Goal: Browse casually: Explore the website without a specific task or goal

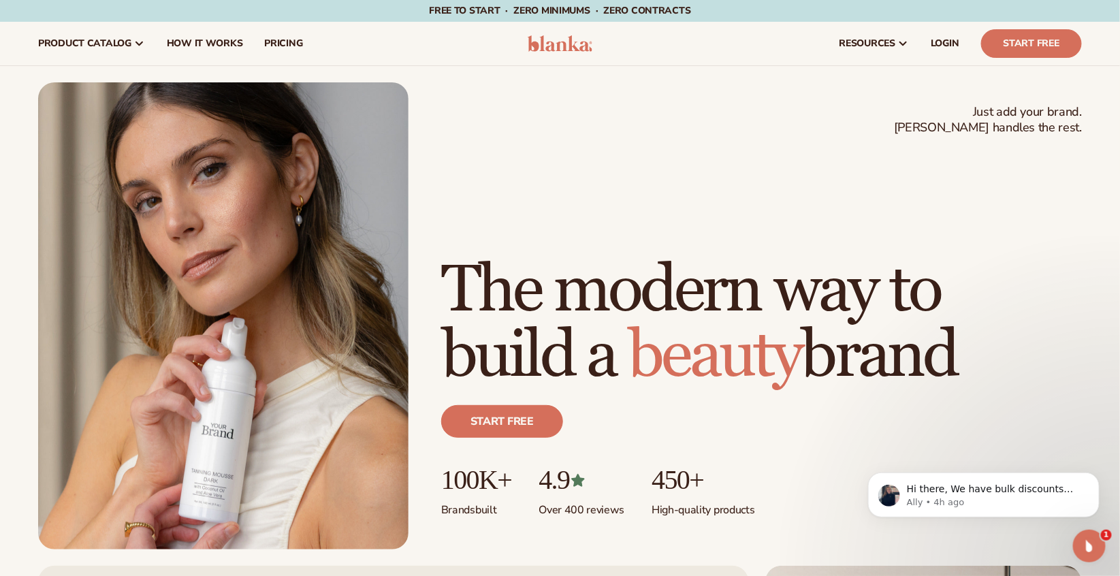
click at [1086, 544] on icon "Open Intercom Messenger" at bounding box center [1088, 545] width 22 height 22
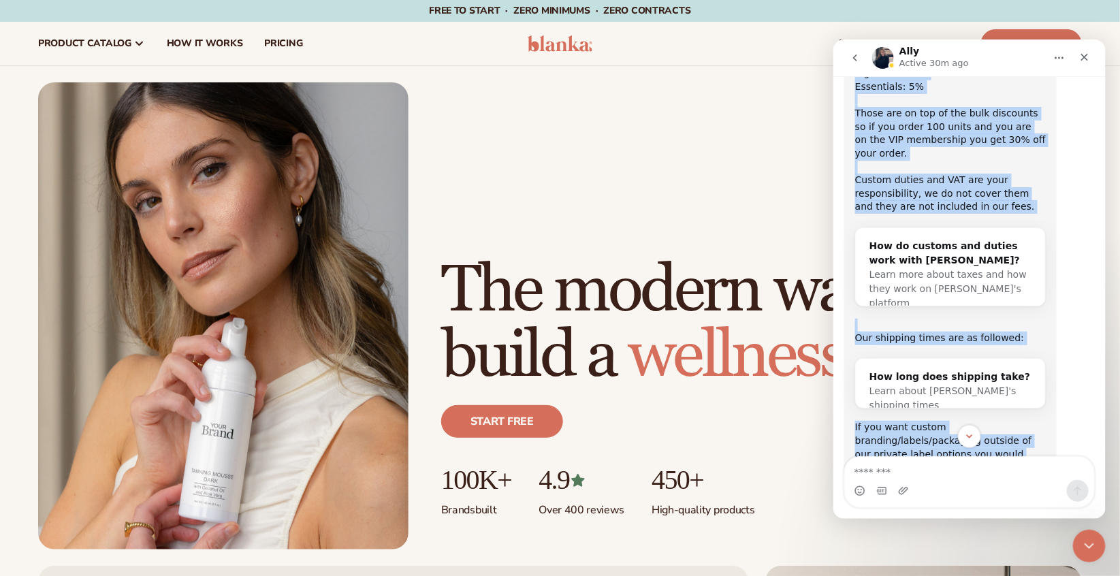
scroll to position [3002, 0]
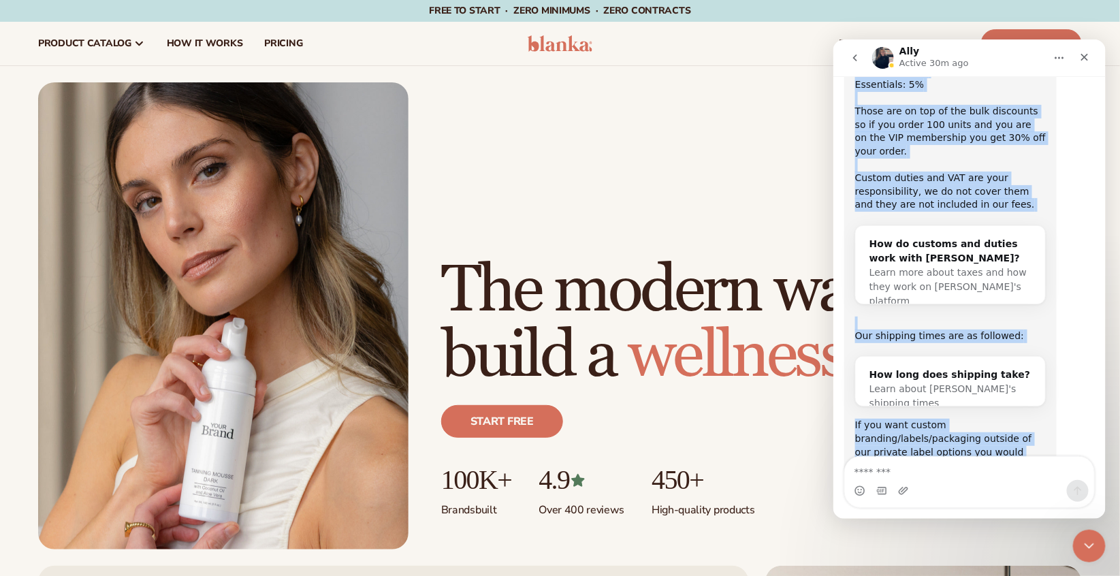
drag, startPoint x: 853, startPoint y: 120, endPoint x: 1030, endPoint y: 415, distance: 344.1
click at [1030, 415] on div "Hi there, We have bulk discounts when you place inventory orders + membership d…" at bounding box center [949, 199] width 212 height 747
drag, startPoint x: 1030, startPoint y: 415, endPoint x: 943, endPoint y: 334, distance: 119.4
copy div "Hi there, We have bulk discounts when you place inventory orders + membership d…"
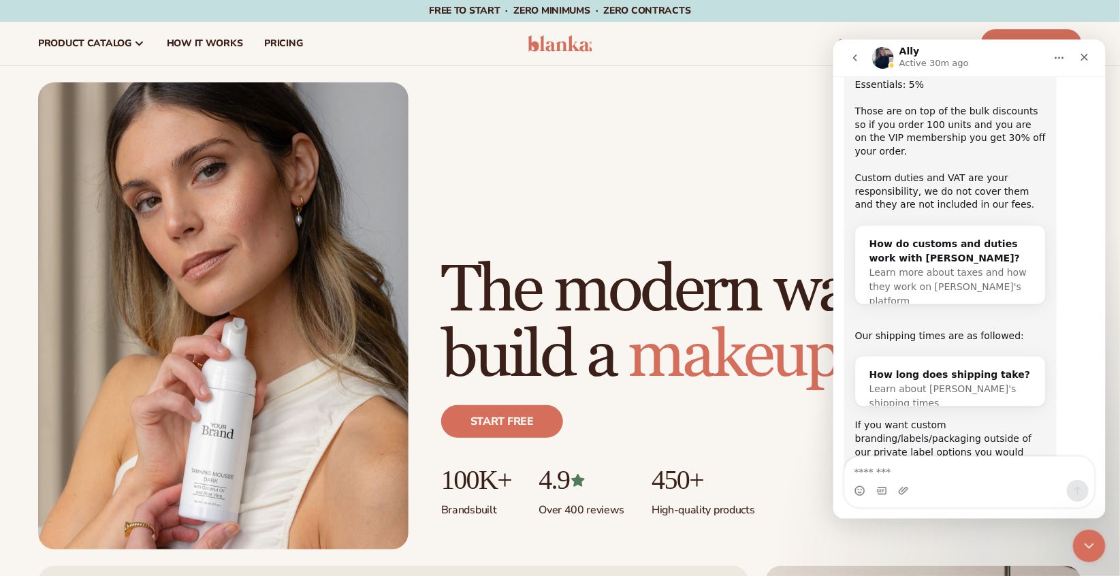
click at [917, 483] on div "Intercom messenger" at bounding box center [968, 490] width 249 height 22
click at [917, 480] on div "Intercom messenger" at bounding box center [968, 490] width 249 height 22
click at [917, 474] on textarea "Message…" at bounding box center [968, 467] width 249 height 23
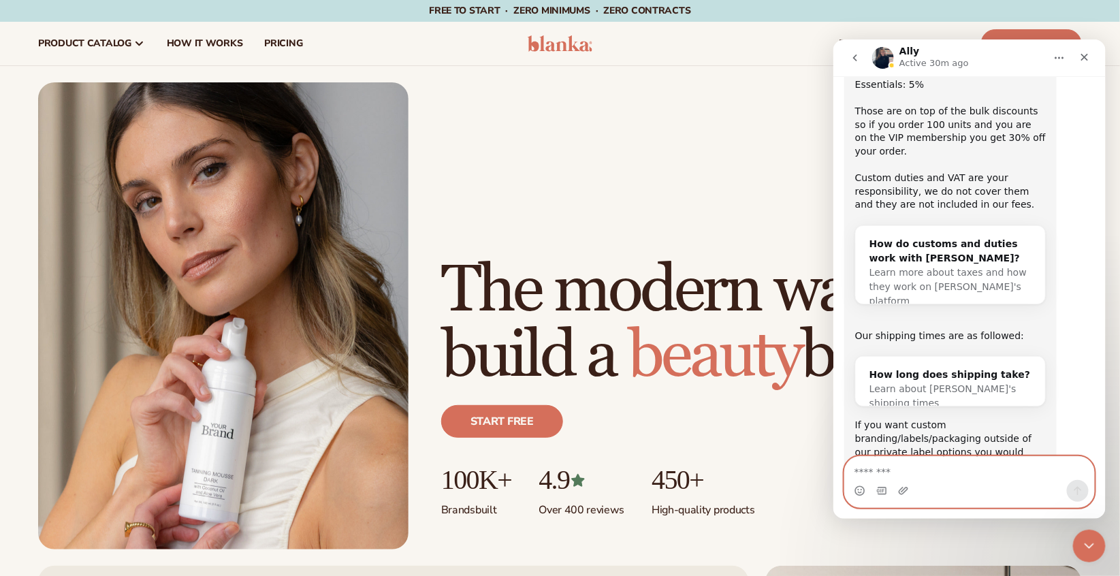
paste textarea "**********"
type textarea "**********"
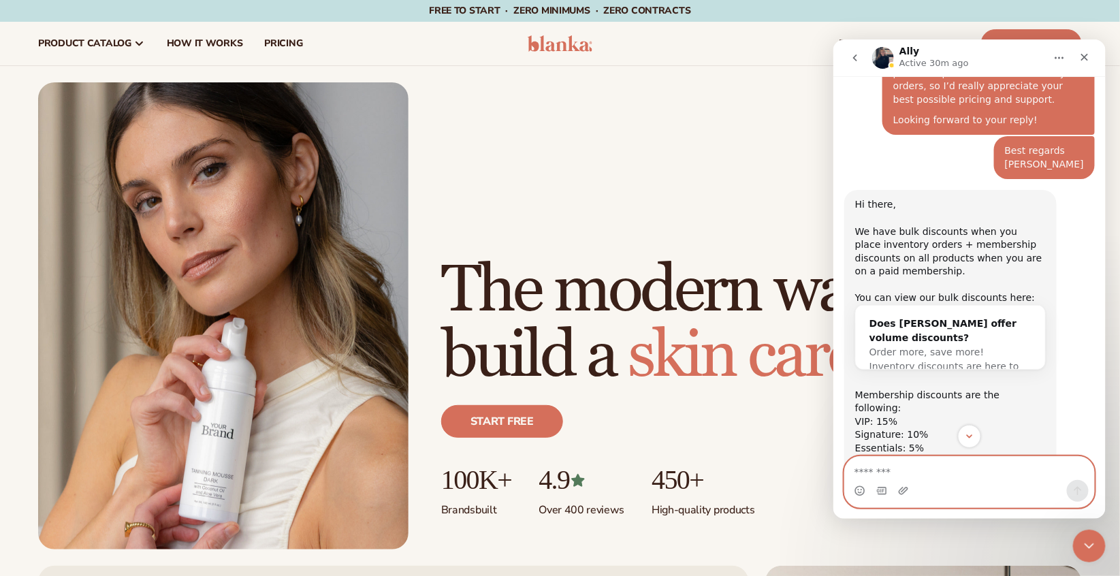
scroll to position [2606, 0]
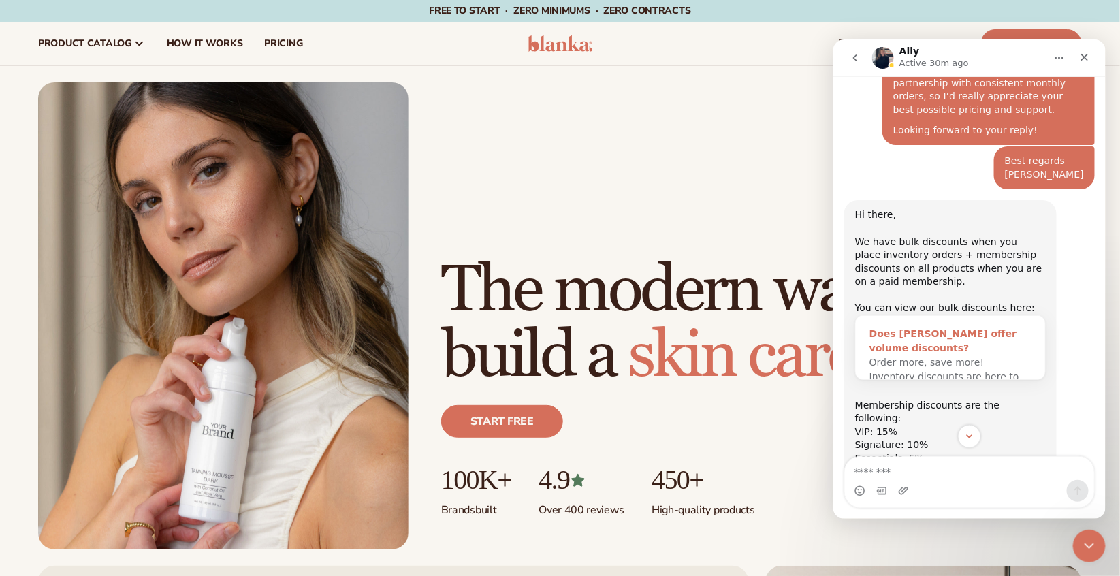
click at [940, 356] on span "Order more, save more! Inventory discounts are here to get you…" at bounding box center [943, 375] width 150 height 39
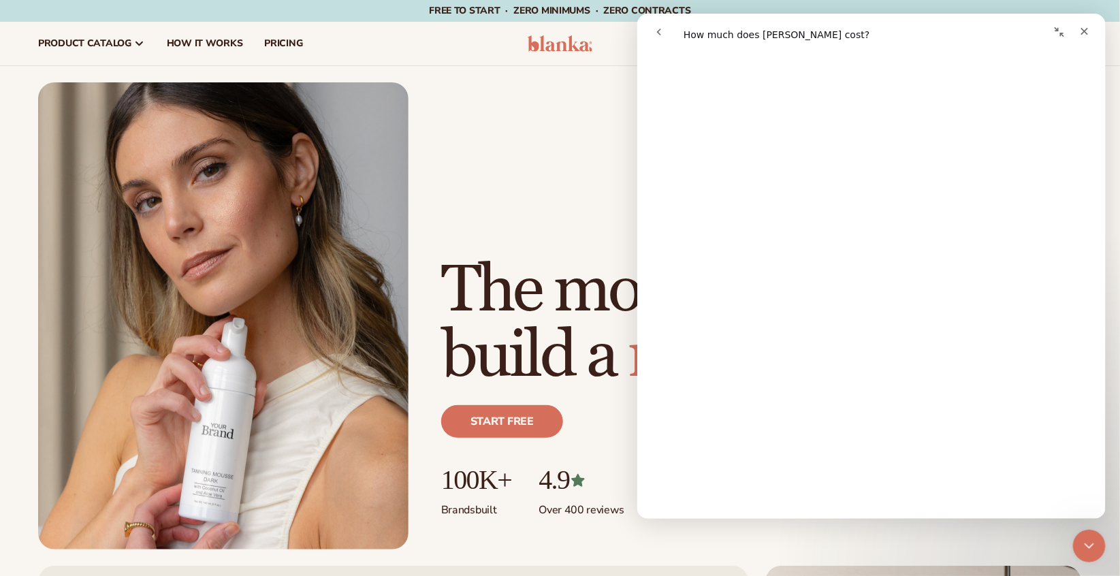
scroll to position [0, 0]
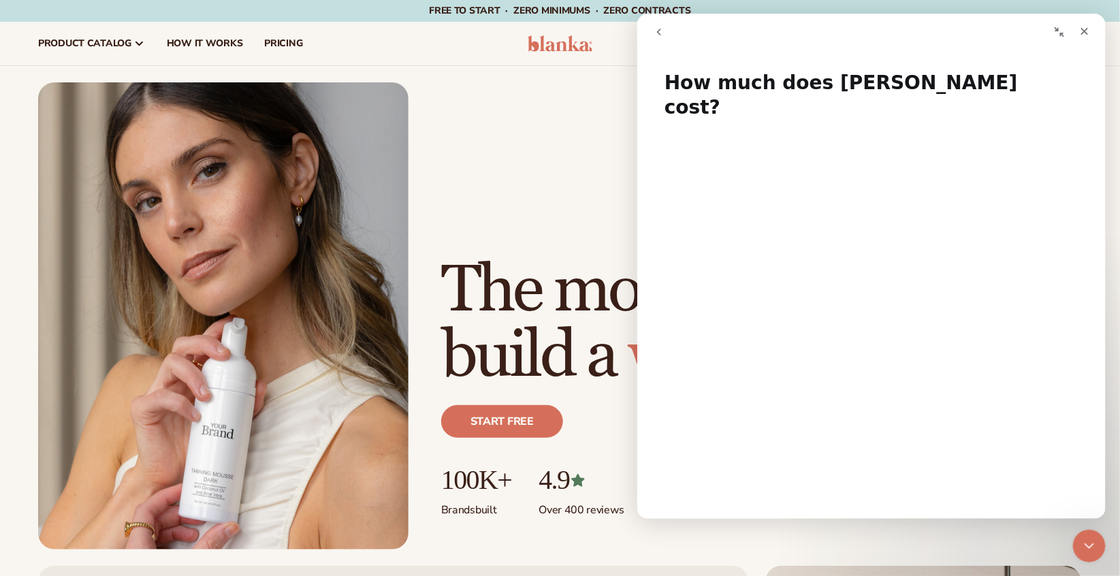
click at [455, 59] on nav "product catalog Private label products The Lab by Blanka" at bounding box center [270, 44] width 487 height 44
click at [1081, 35] on icon "Close" at bounding box center [1083, 31] width 11 height 11
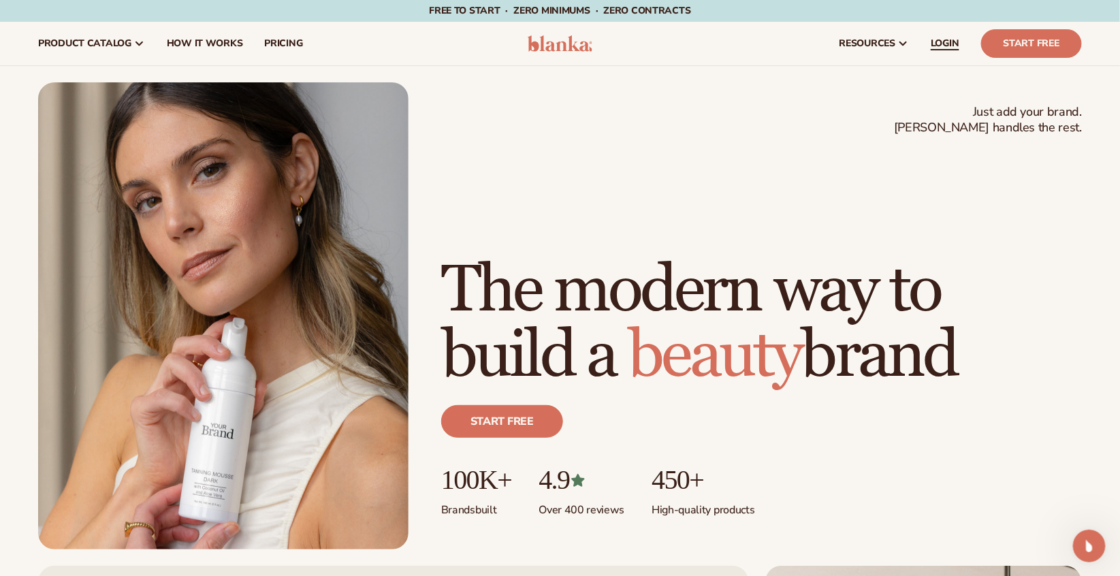
click at [923, 34] on link "LOGIN" at bounding box center [944, 44] width 50 height 44
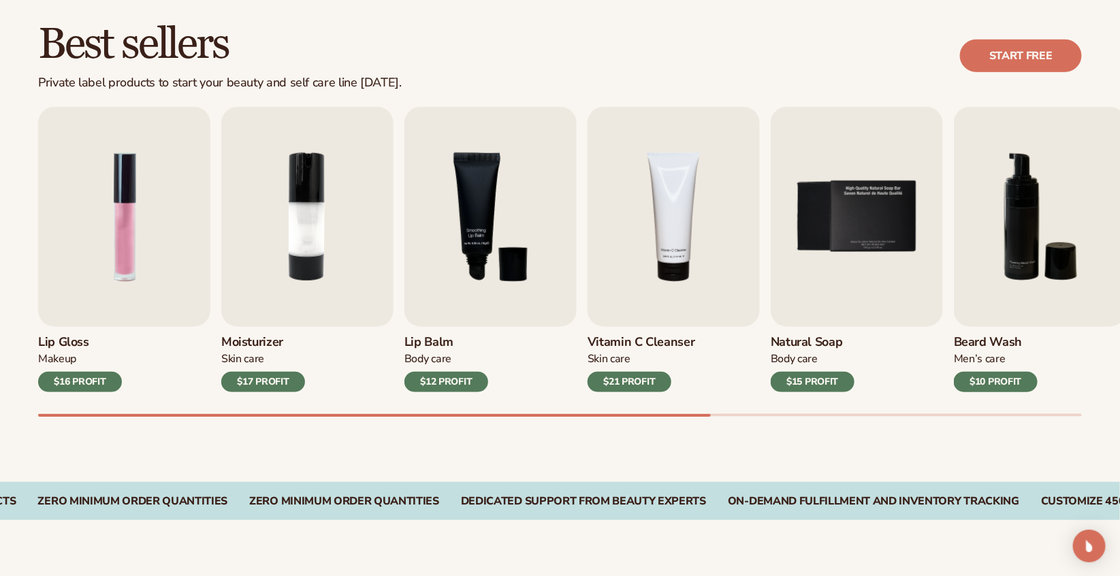
scroll to position [408, 0]
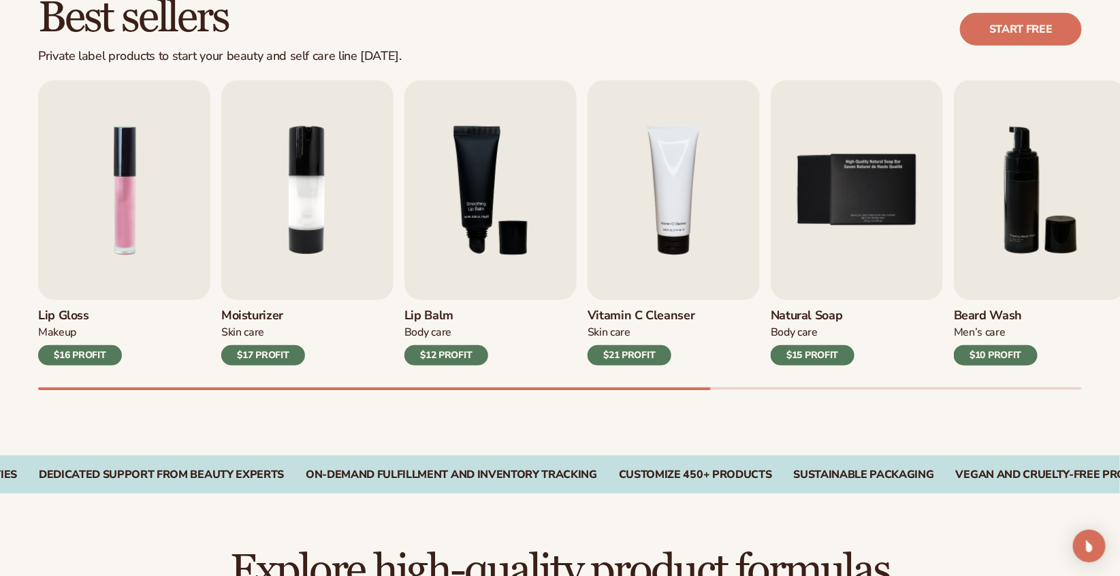
click at [587, 385] on div "Lip Gloss Makeup $16 PROFIT Moisturizer [MEDICAL_DATA] $17 PROFIT [MEDICAL_DATA…" at bounding box center [578, 235] width 1081 height 310
click at [681, 260] on img "4 / 9" at bounding box center [673, 190] width 172 height 220
click at [644, 212] on img "4 / 9" at bounding box center [673, 190] width 172 height 220
